Goal: Information Seeking & Learning: Learn about a topic

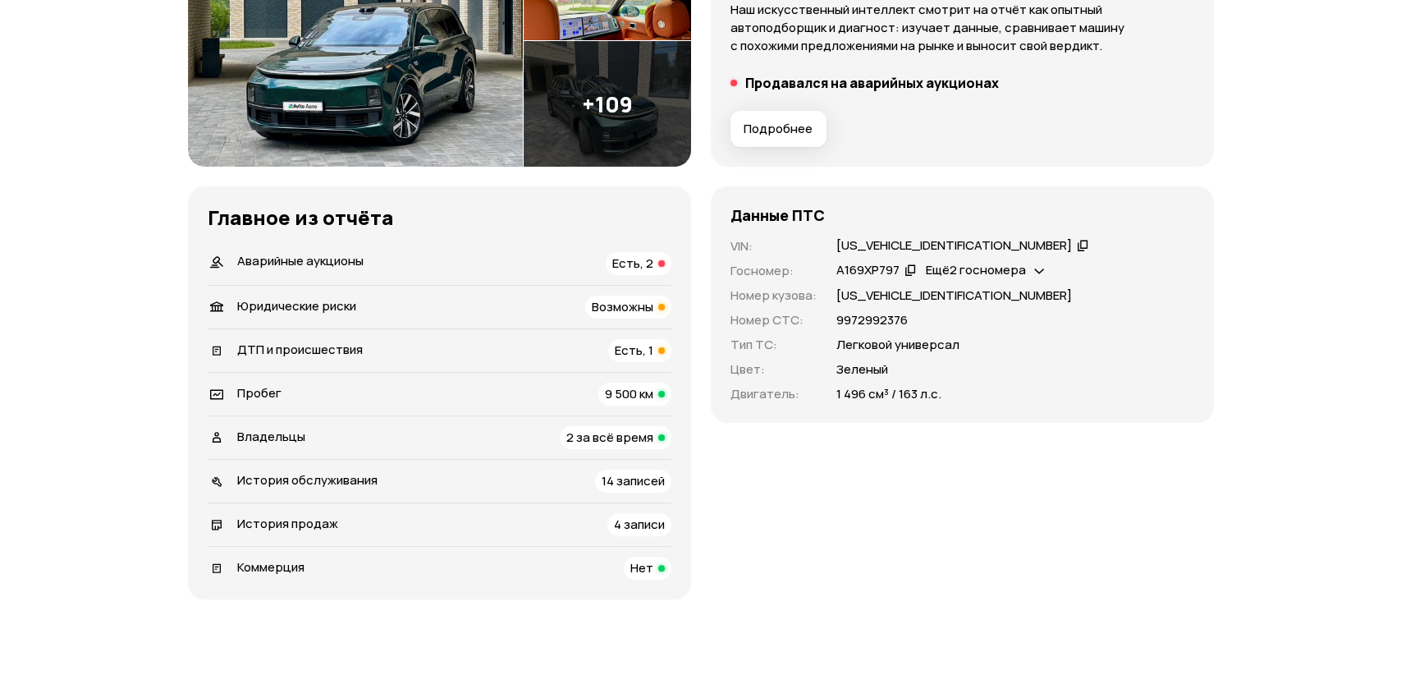
scroll to position [91, 0]
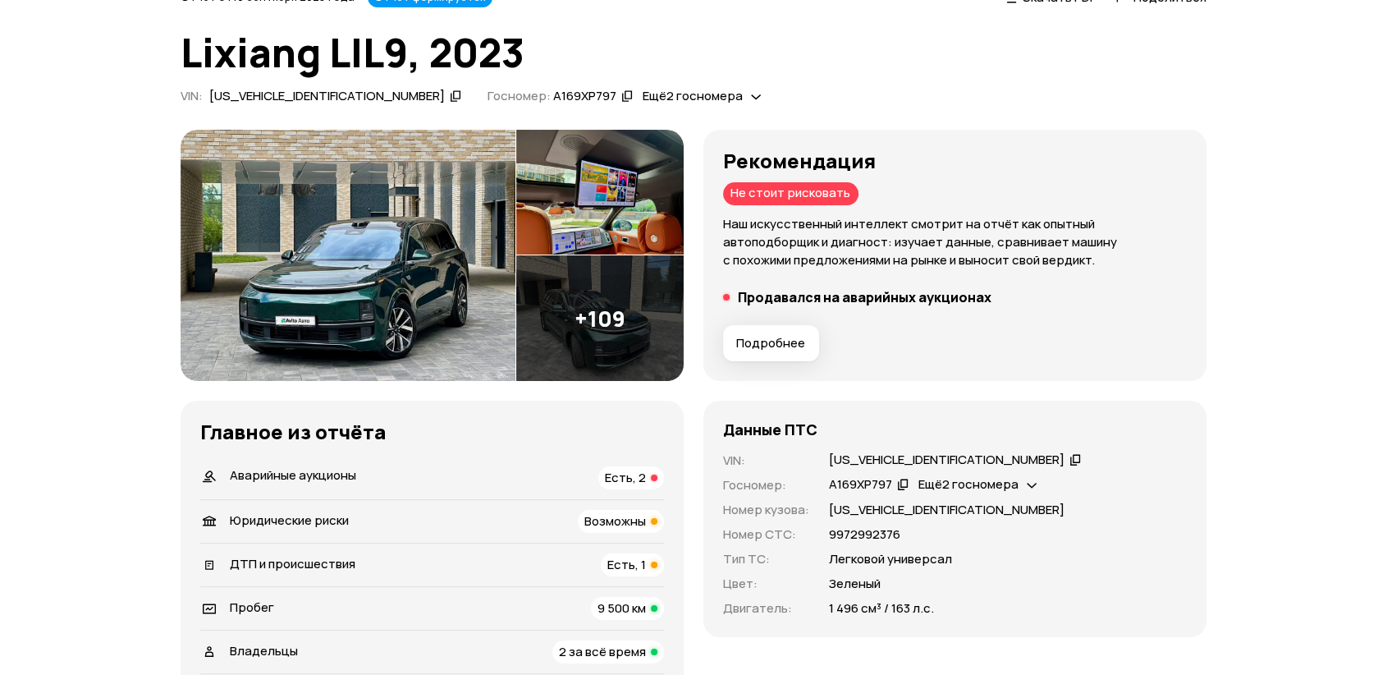
click at [641, 315] on img at bounding box center [599, 318] width 167 height 126
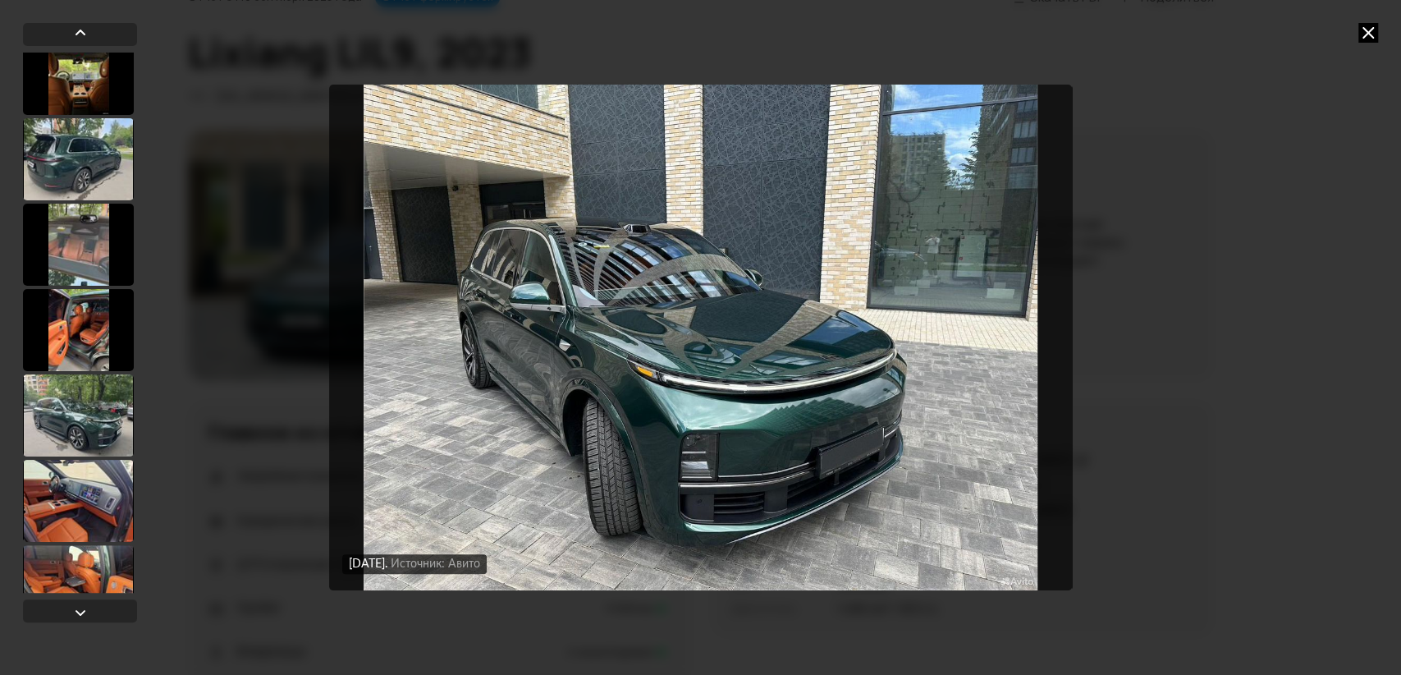
scroll to position [4651, 0]
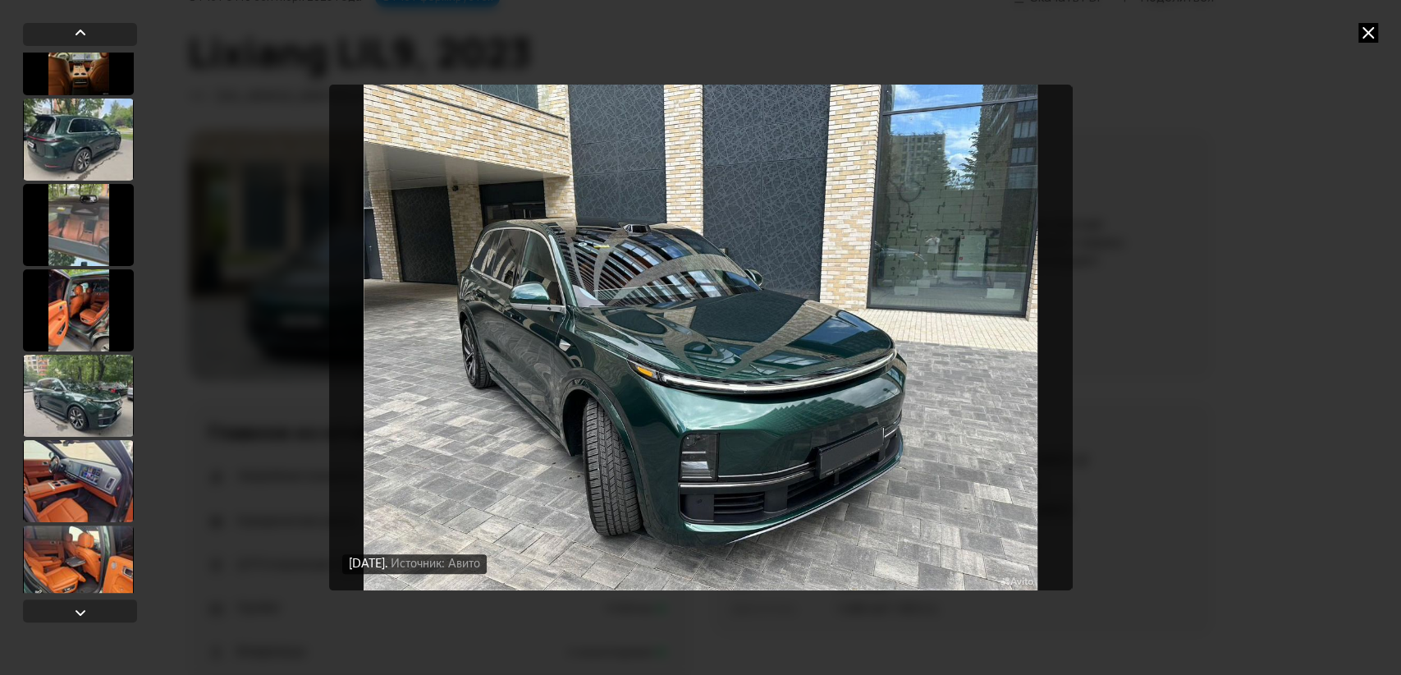
click at [70, 240] on div at bounding box center [78, 225] width 111 height 82
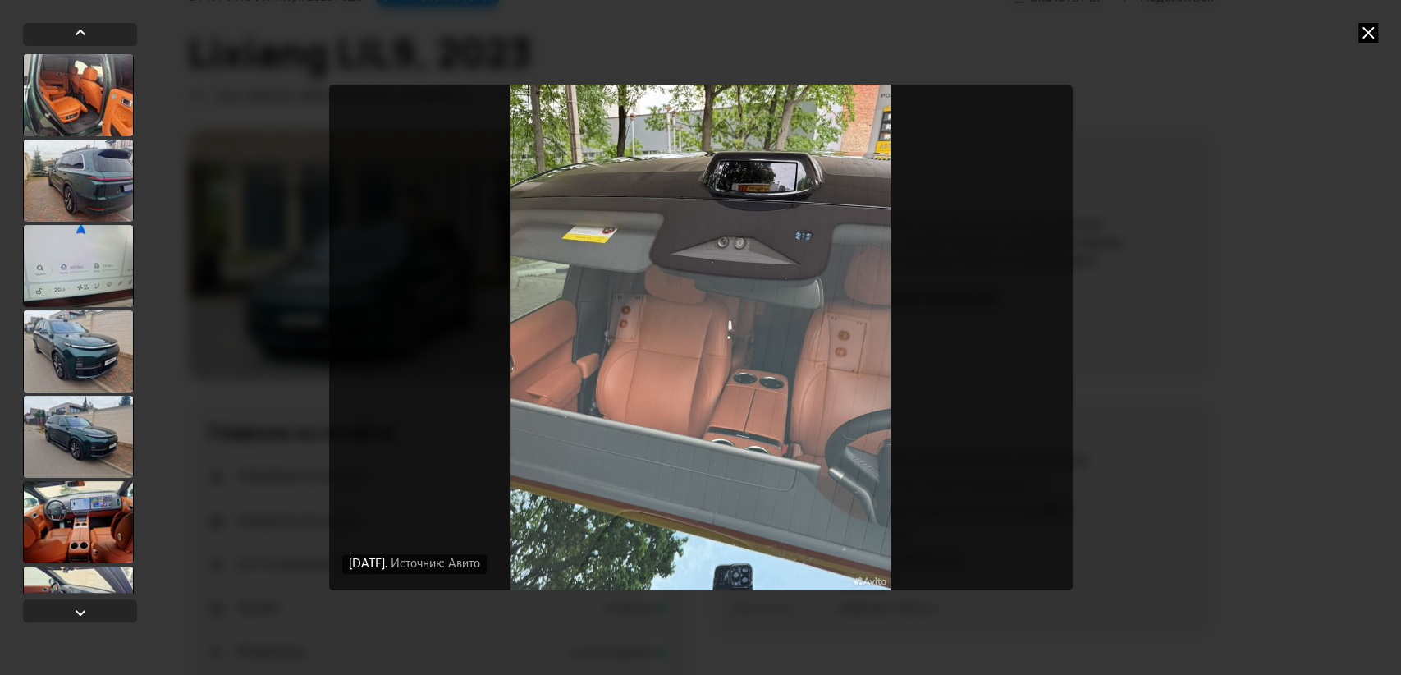
scroll to position [5744, 0]
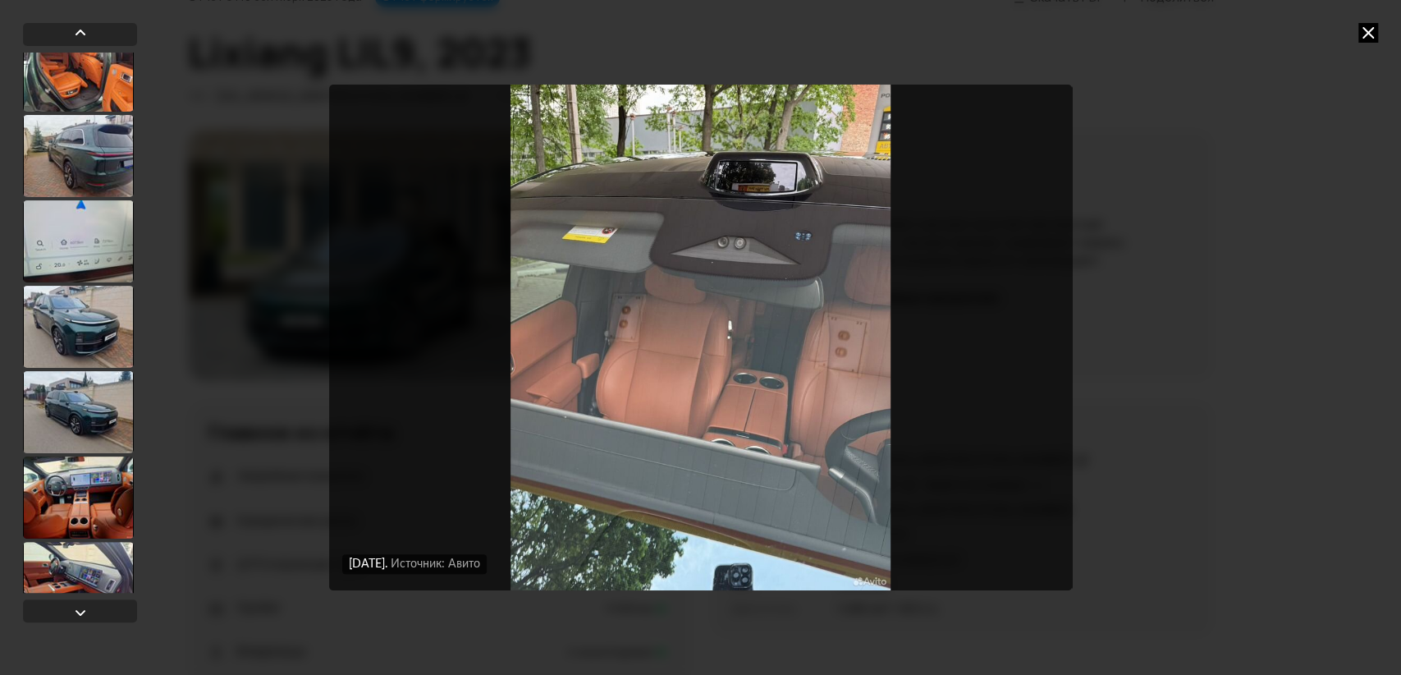
click at [85, 265] on div at bounding box center [78, 241] width 111 height 82
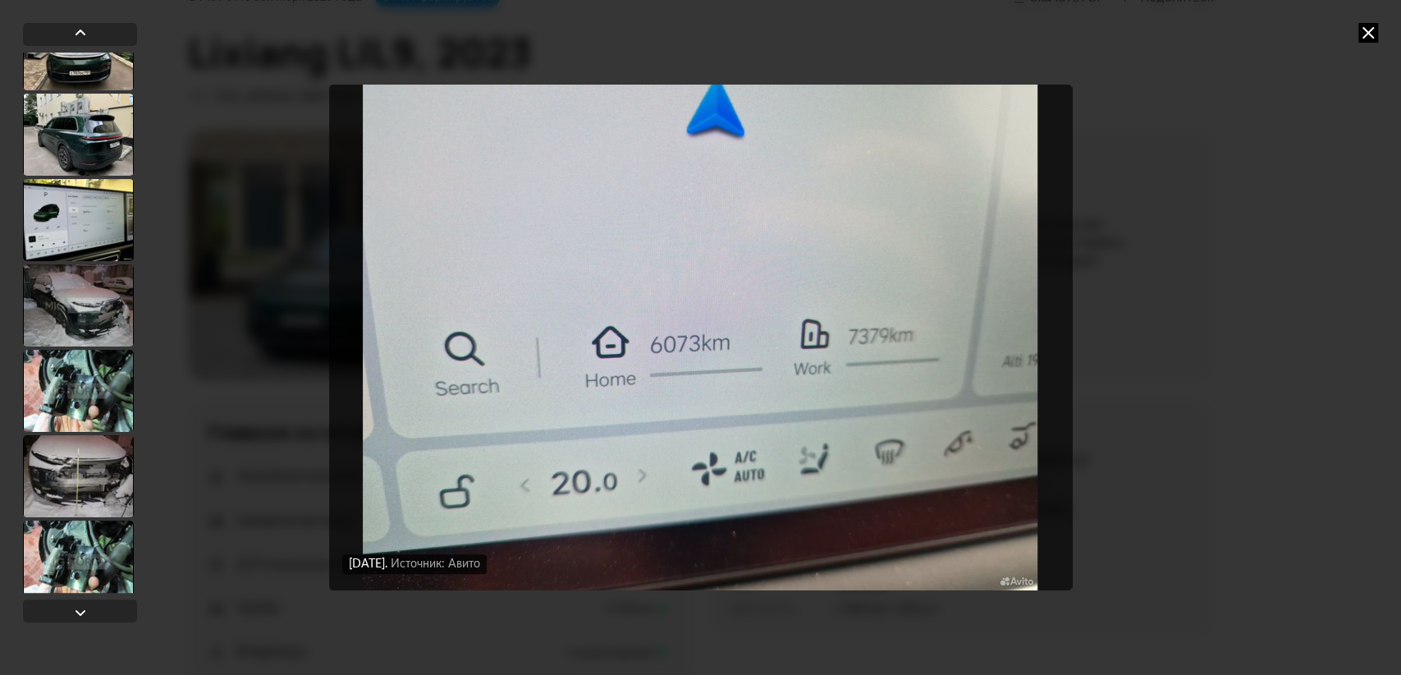
scroll to position [8843, 0]
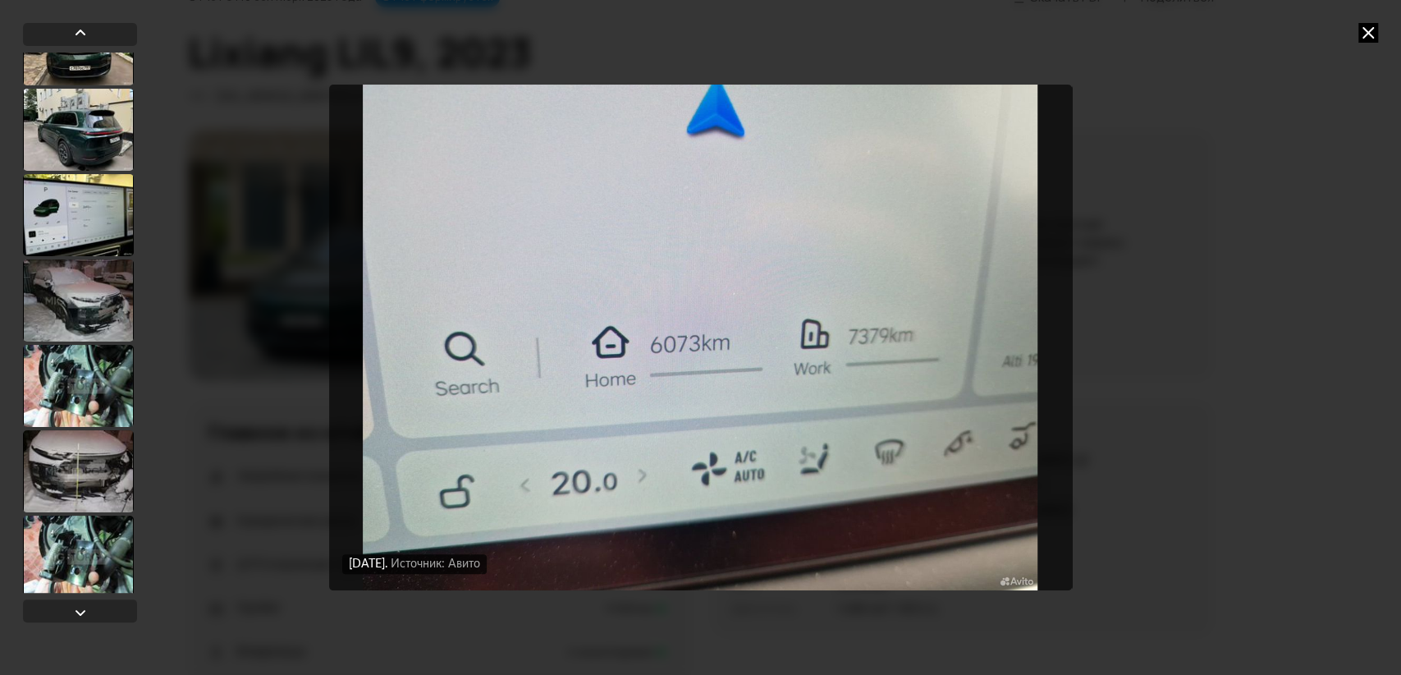
click at [99, 243] on div at bounding box center [78, 215] width 111 height 82
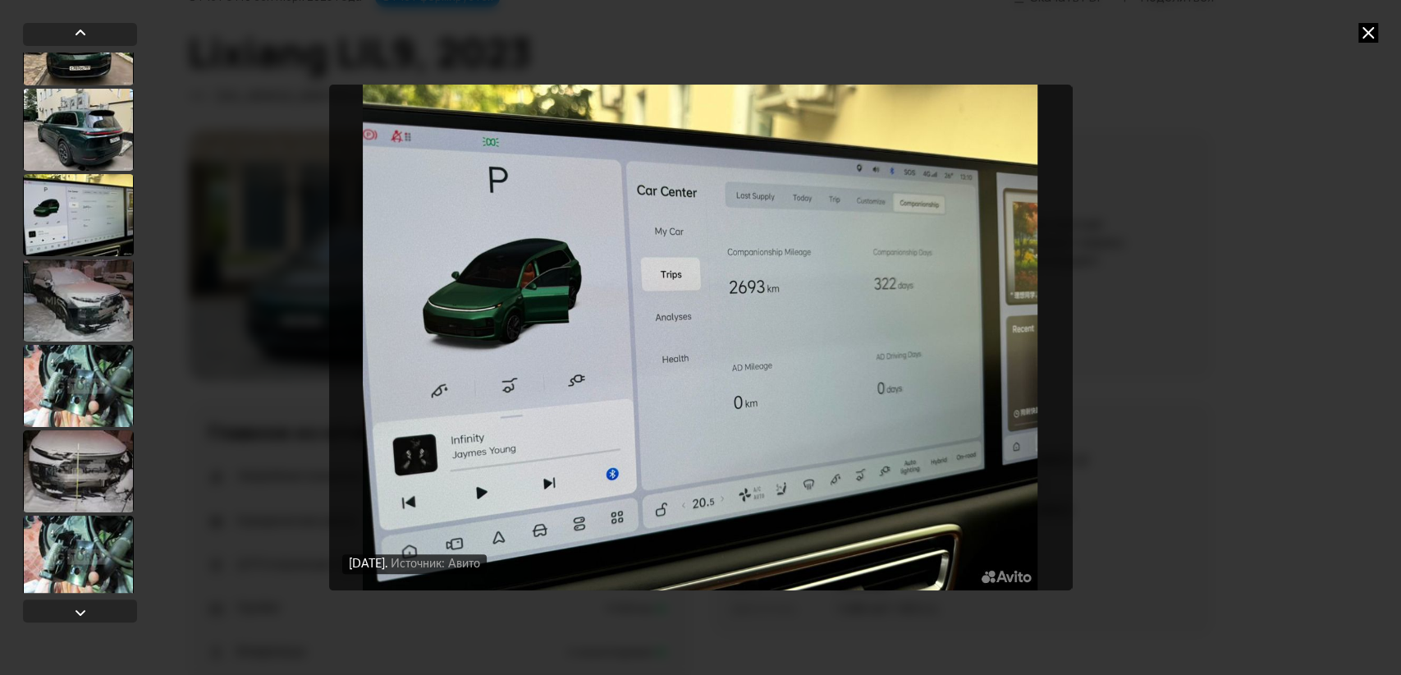
scroll to position [8842, 0]
click at [83, 305] on div at bounding box center [78, 302] width 111 height 82
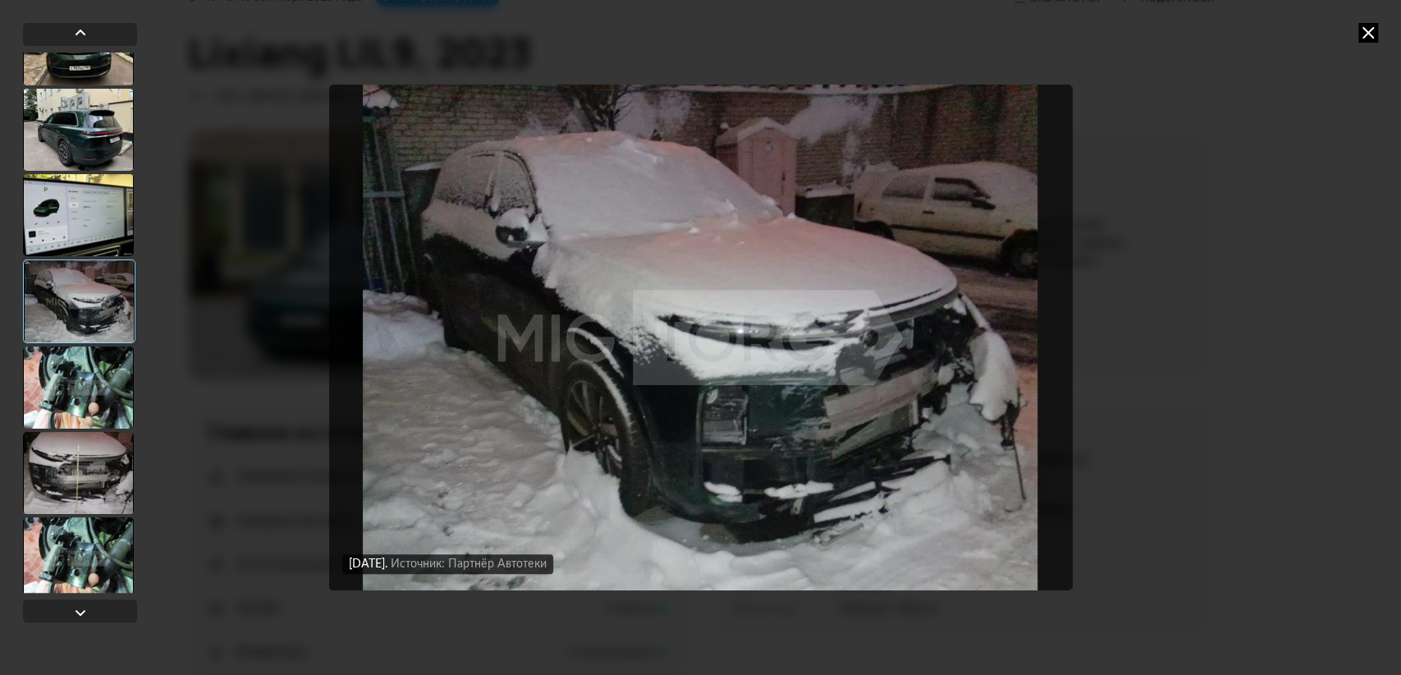
click at [116, 385] on div at bounding box center [78, 387] width 111 height 82
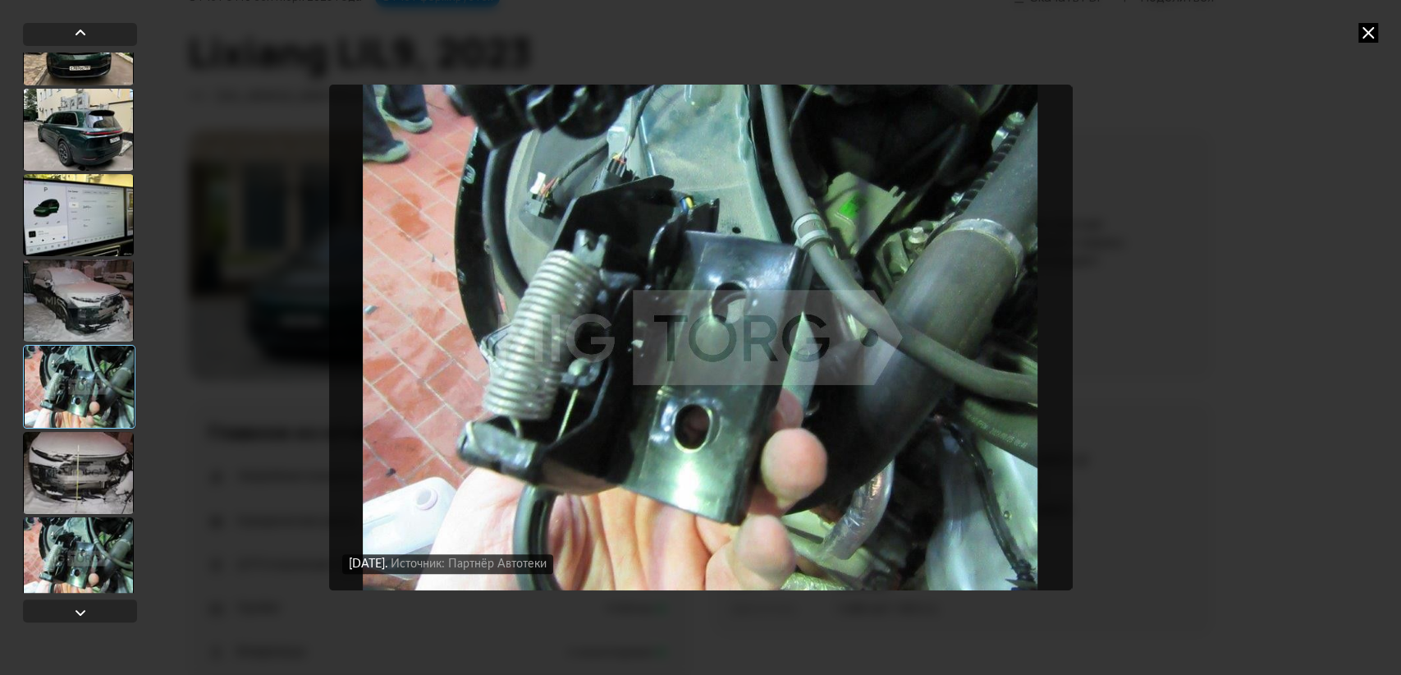
click at [72, 468] on div at bounding box center [78, 473] width 111 height 82
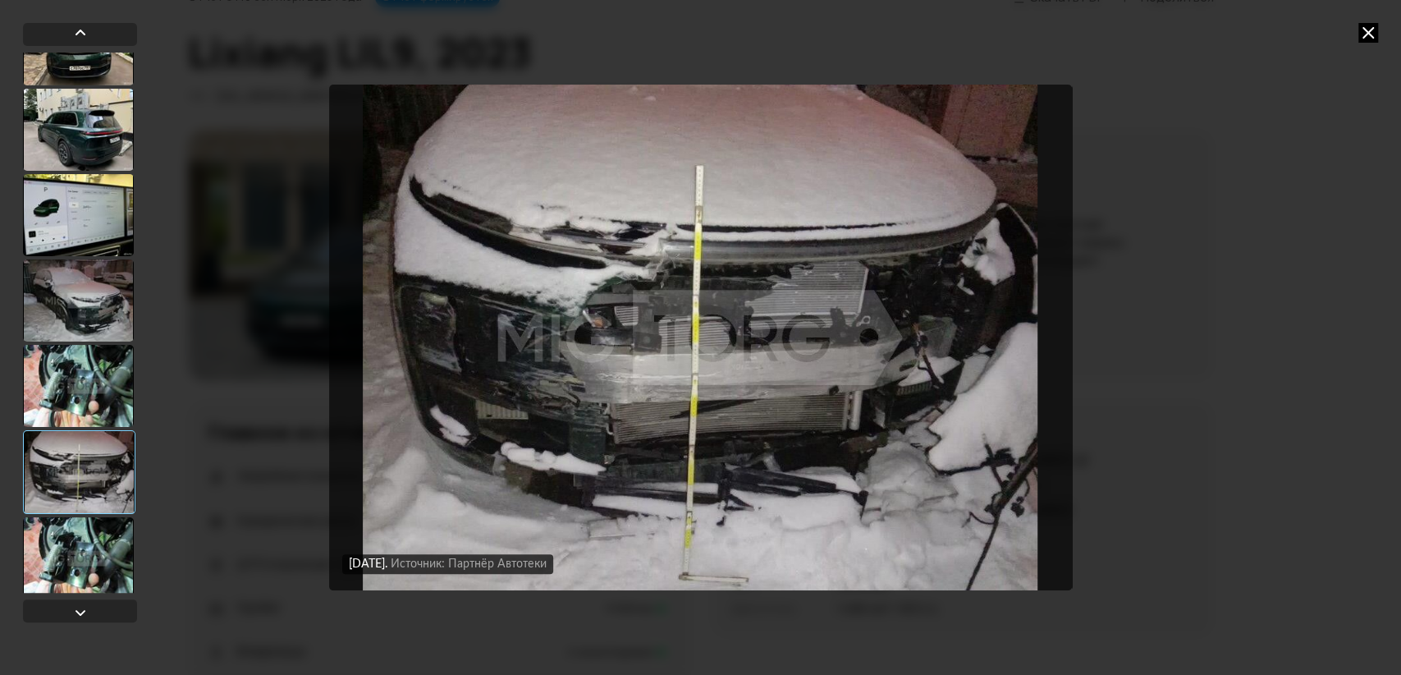
scroll to position [8933, 0]
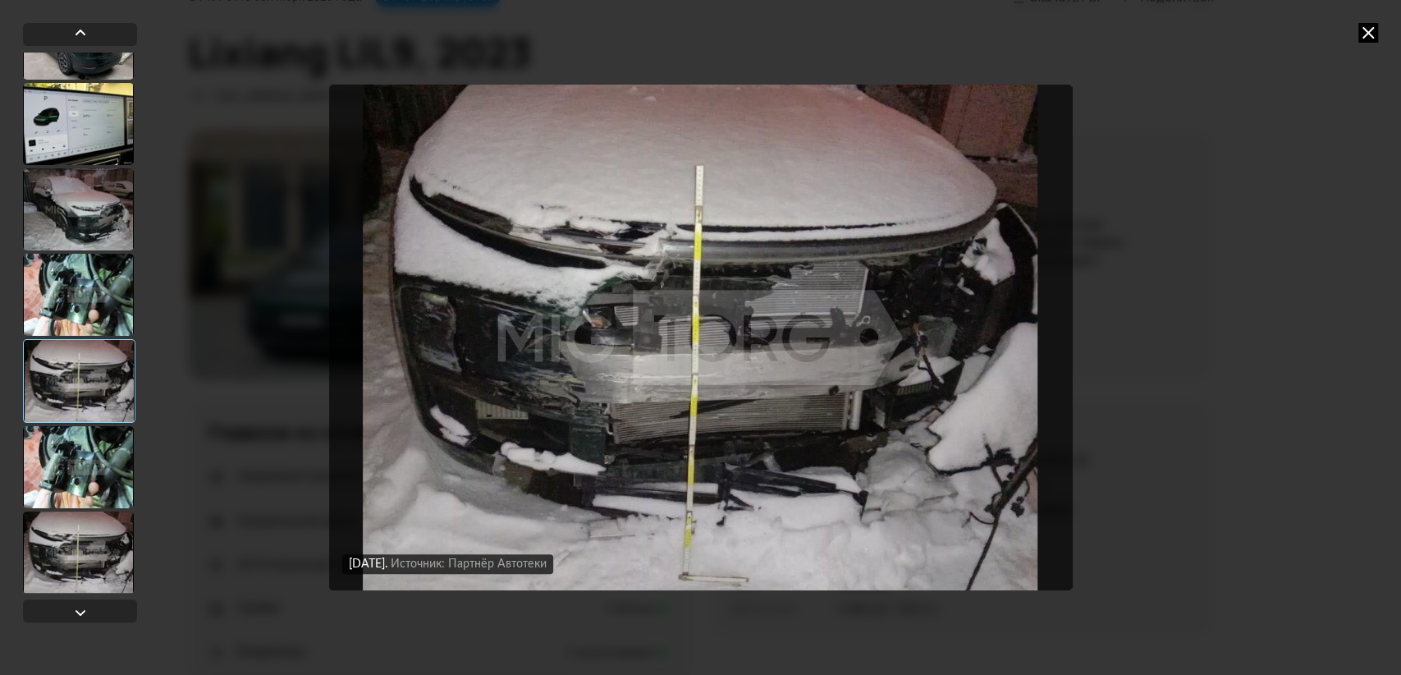
click at [80, 456] on div at bounding box center [78, 467] width 111 height 82
